Goal: Information Seeking & Learning: Learn about a topic

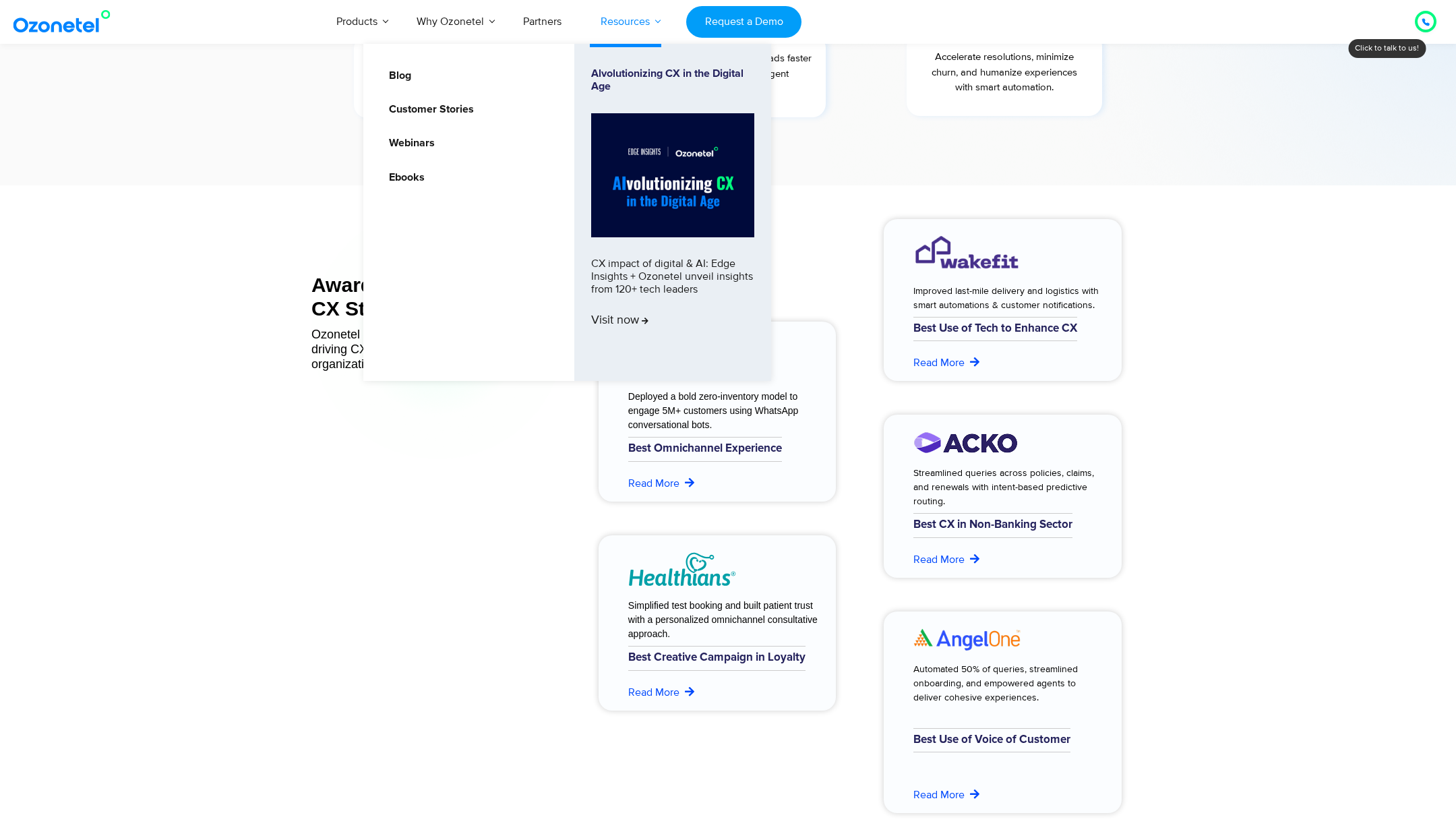
click at [626, 16] on link "Resources" at bounding box center [625, 21] width 88 height 45
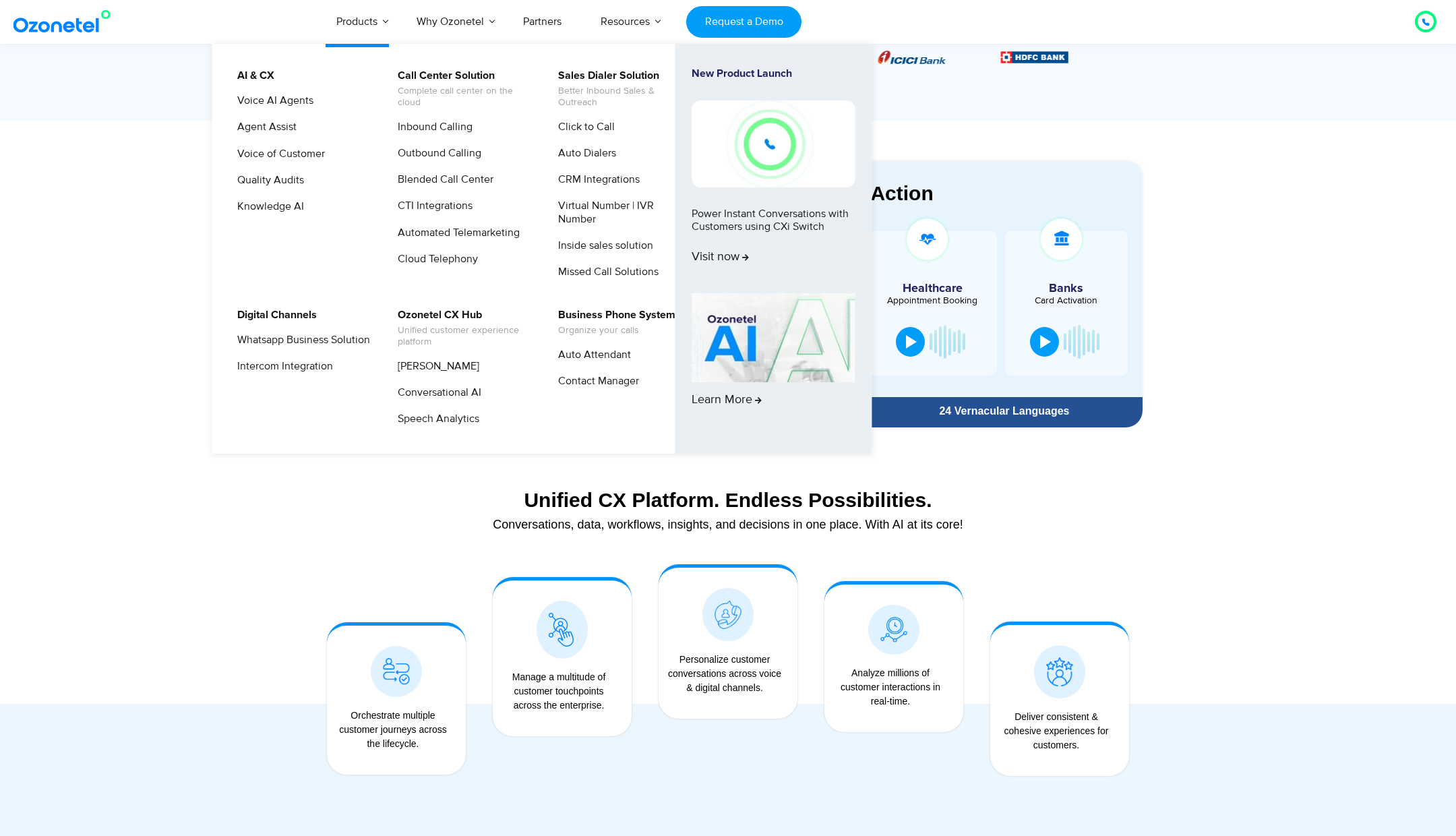
scroll to position [645, 0]
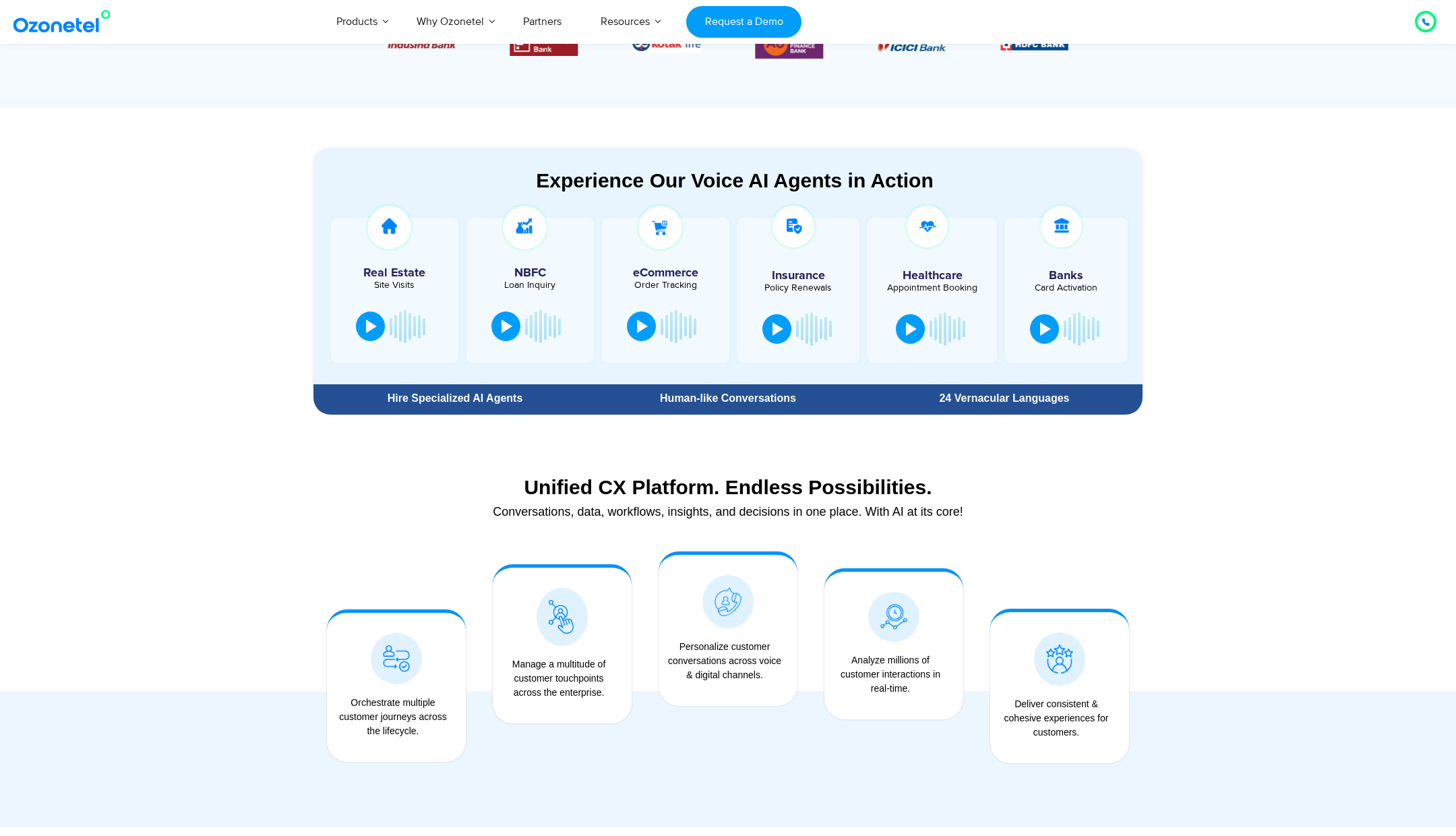
click at [152, 570] on div at bounding box center [728, 624] width 1456 height 406
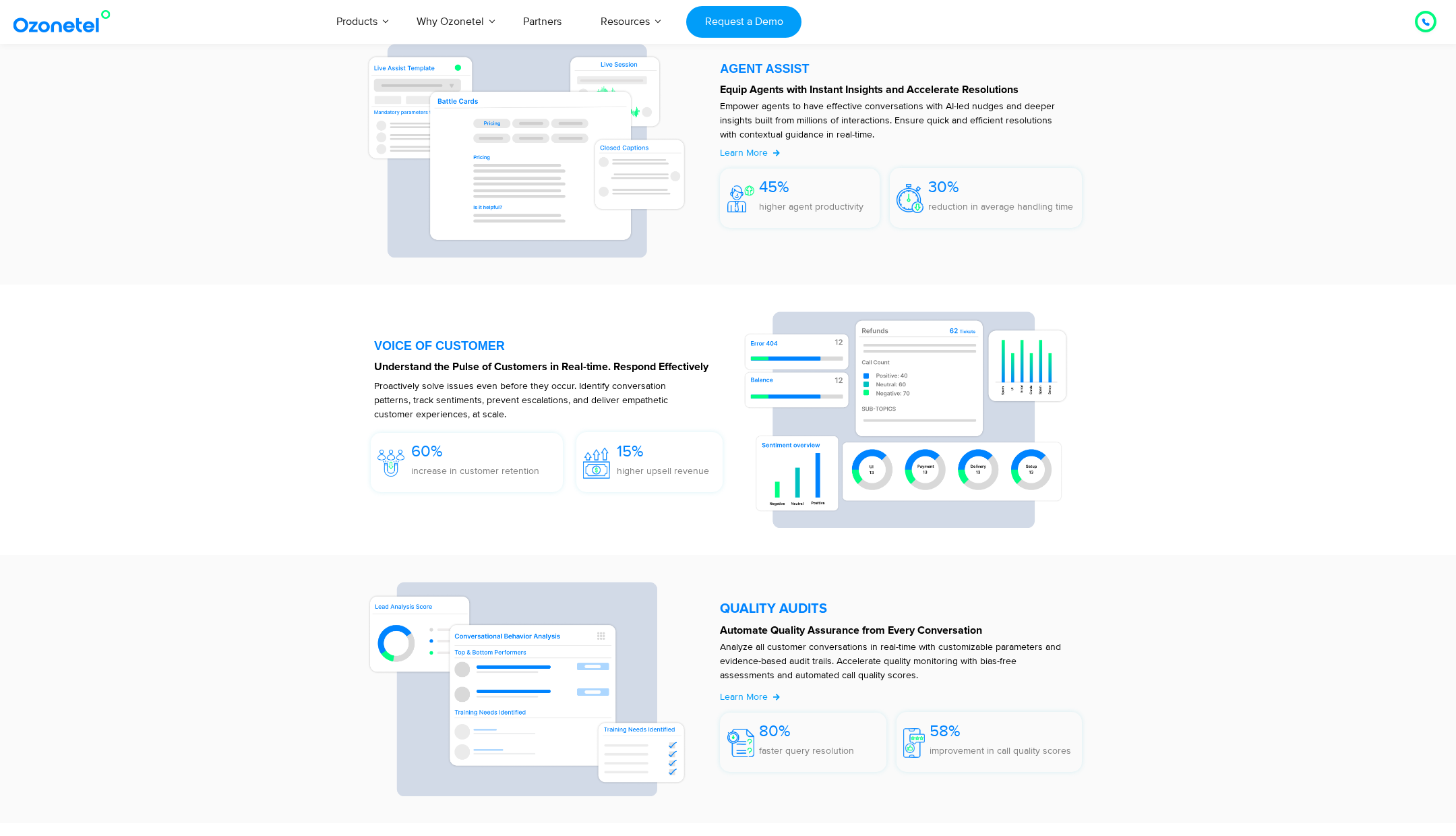
scroll to position [1814, 0]
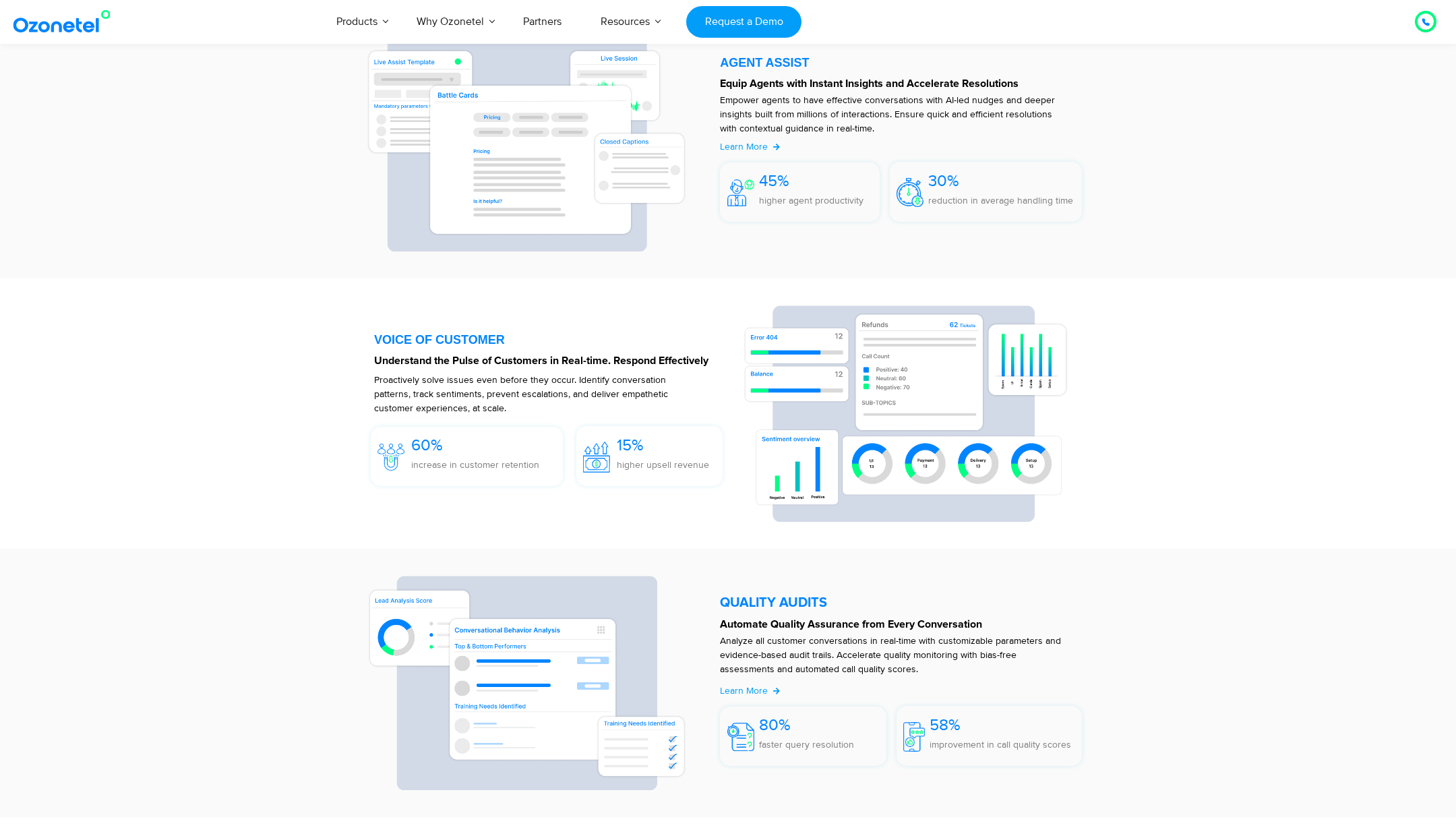
click at [960, 474] on img at bounding box center [906, 414] width 325 height 217
click at [488, 447] on div "60% increase in customer retention" at bounding box center [475, 460] width 128 height 52
click at [651, 452] on div "15%" at bounding box center [663, 446] width 93 height 25
click at [283, 537] on section "VOICE OF CUSTOMER Understand the Pulse of Customers in Real-time. Respond Effec…" at bounding box center [728, 413] width 1456 height 270
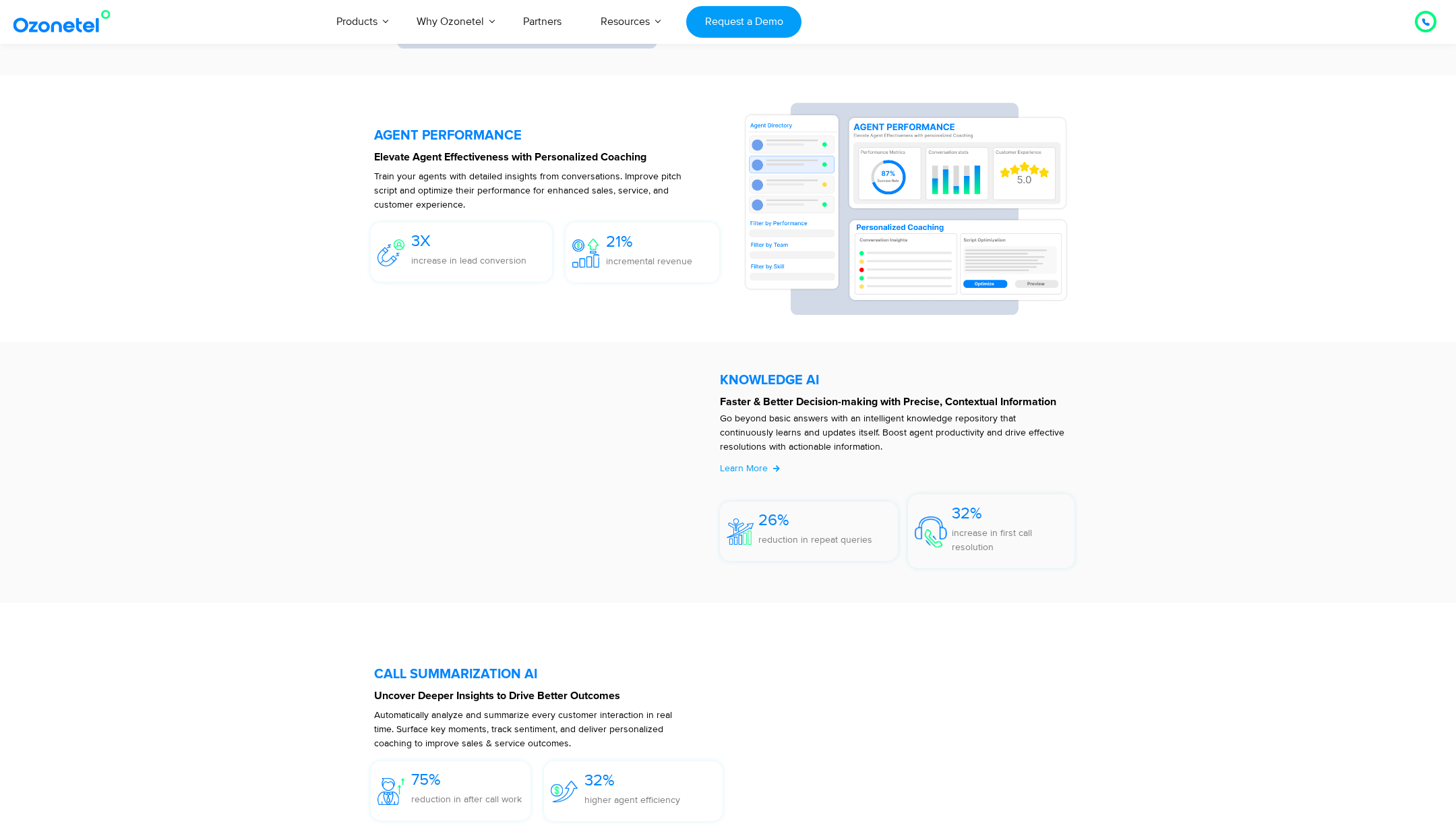
scroll to position [2573, 0]
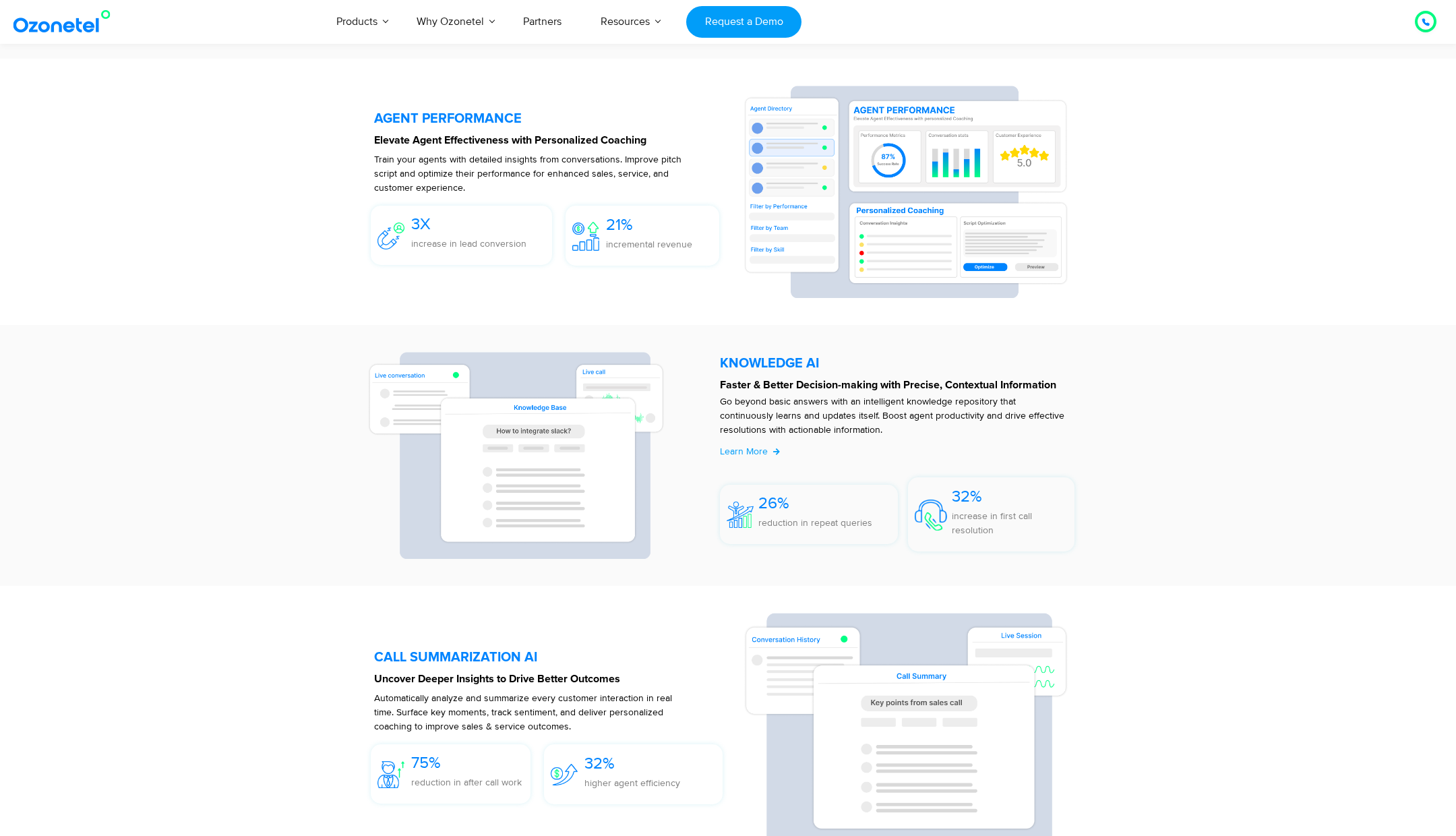
click at [247, 666] on section "CALL SUMMARIZATION AI Uncover Deeper Insights to Drive Better Outcomes Automati…" at bounding box center [728, 731] width 1456 height 289
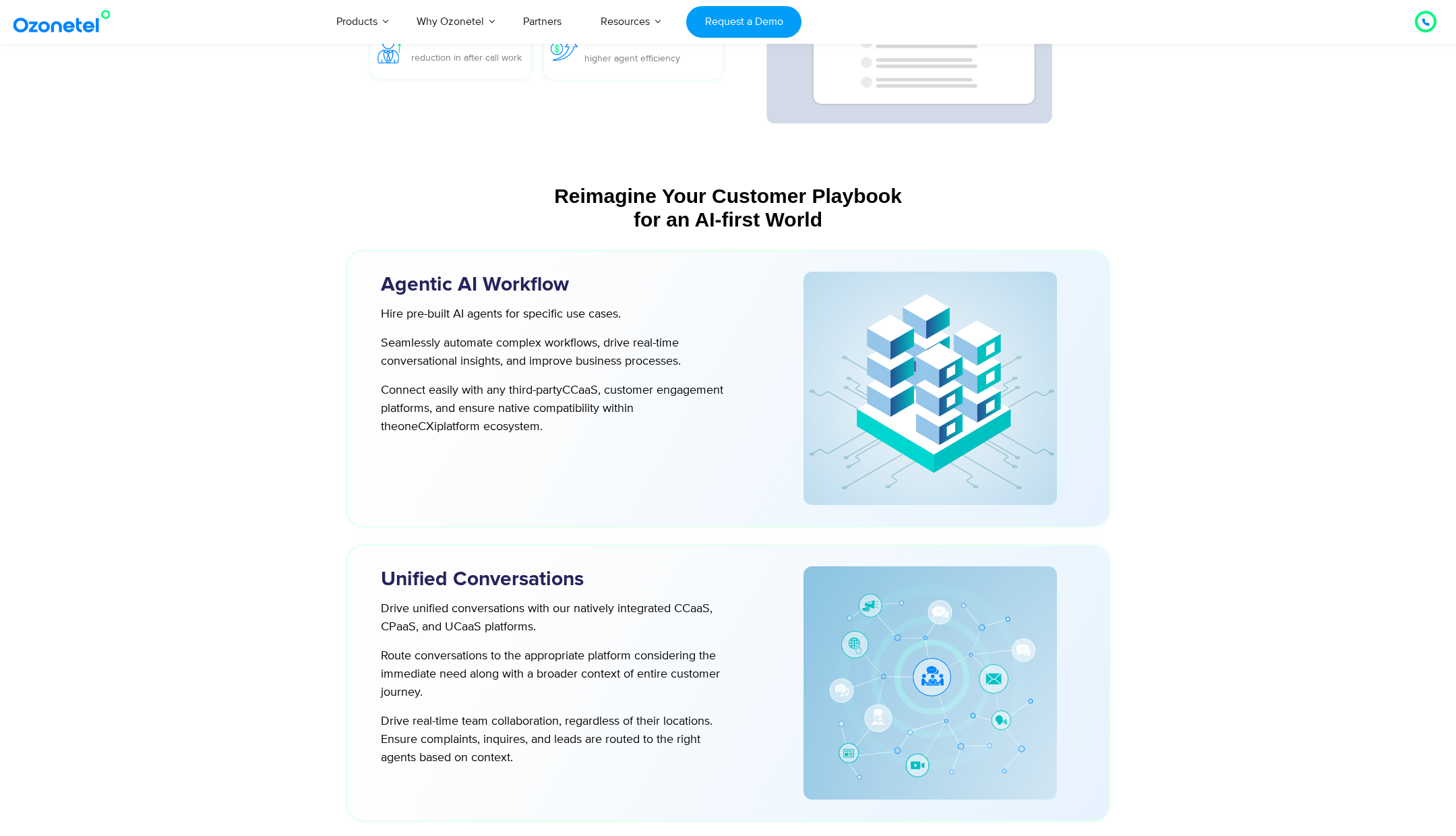
scroll to position [3305, 0]
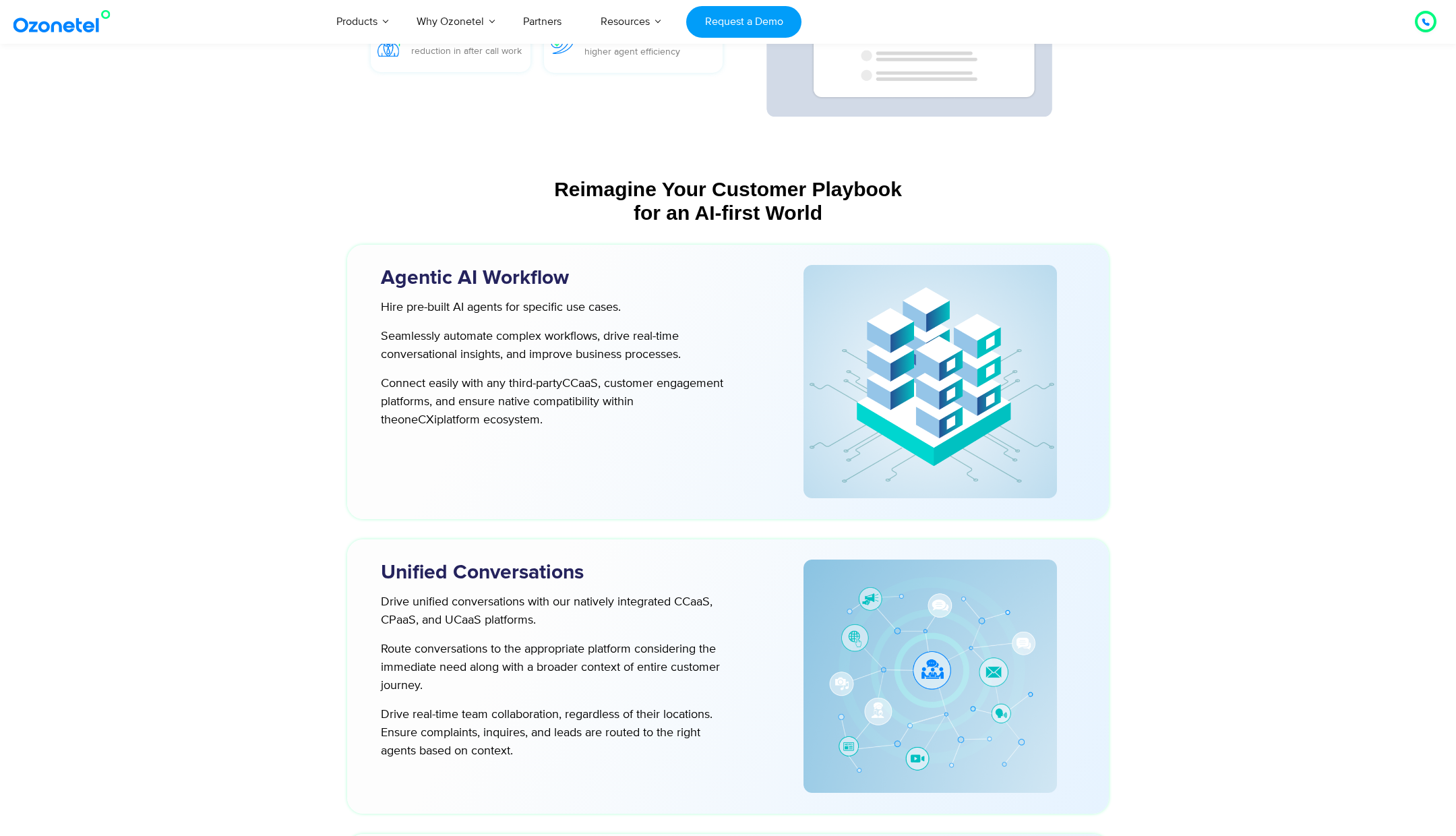
click at [799, 488] on div at bounding box center [931, 381] width 317 height 233
click at [651, 472] on div "Agentic AI Workflow Hire pre-built AI agents for specific use cases. Seamlessly…" at bounding box center [562, 382] width 404 height 247
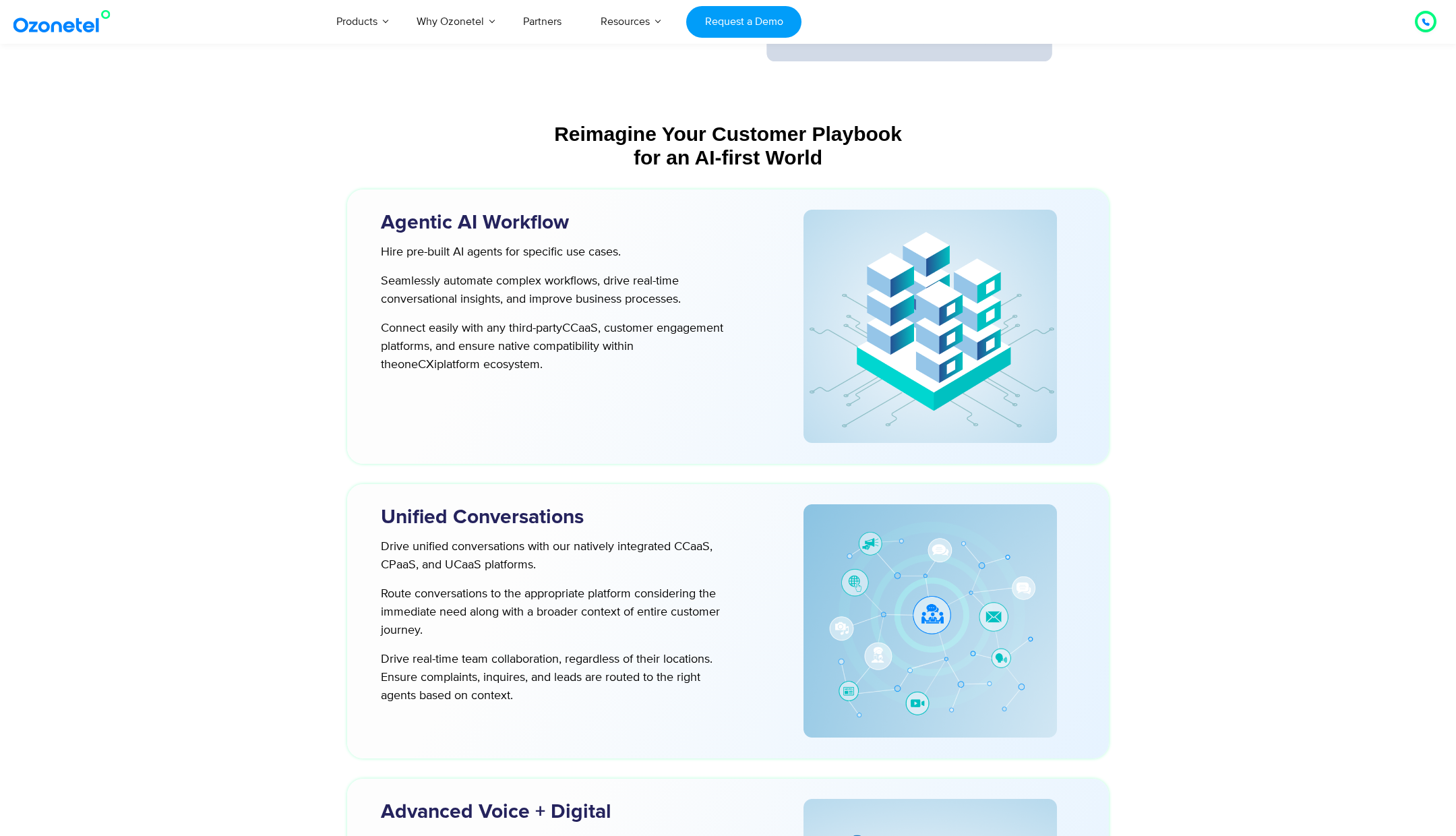
scroll to position [3366, 0]
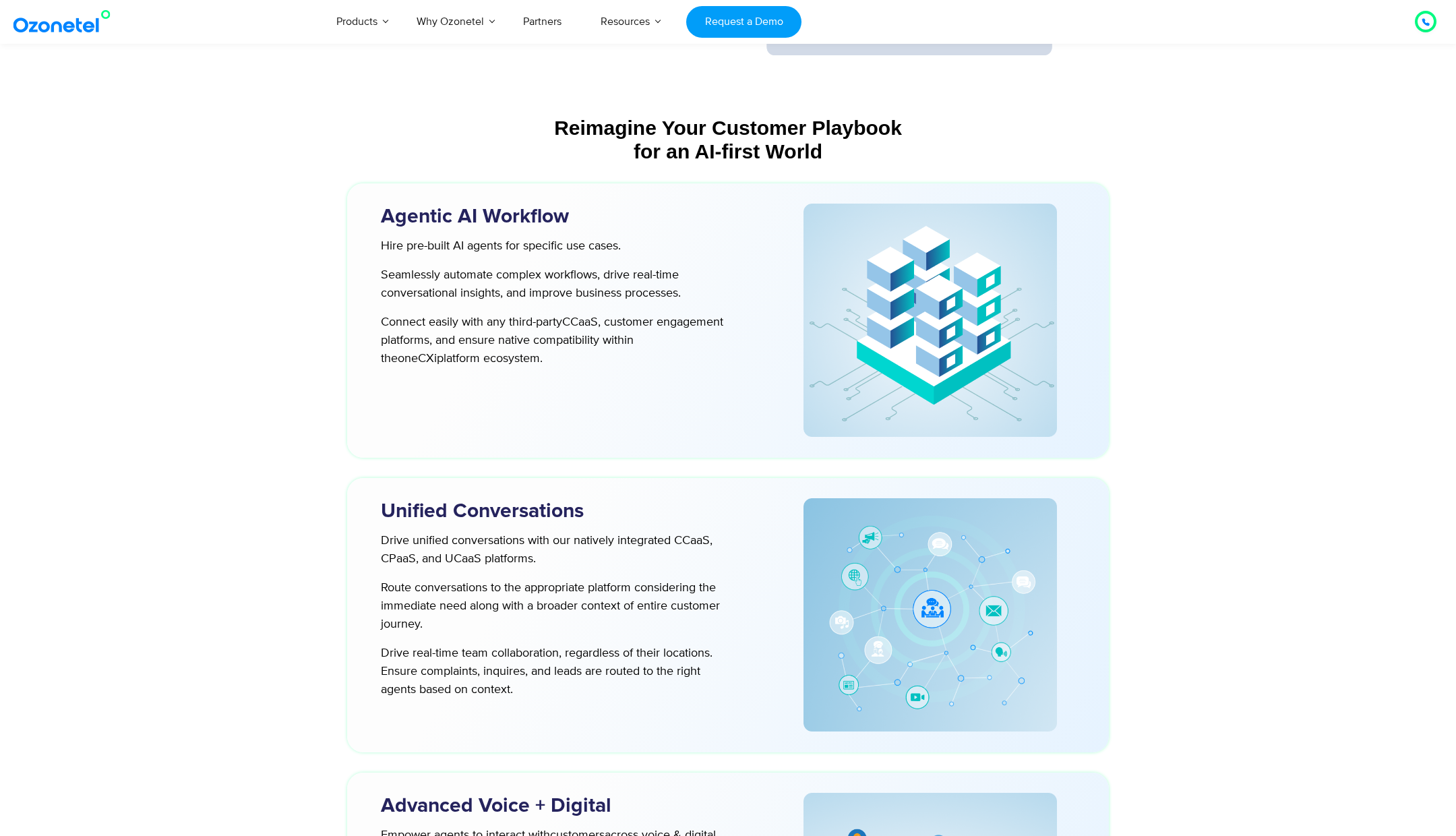
click at [294, 556] on div at bounding box center [728, 840] width 1456 height 1515
